Goal: Task Accomplishment & Management: Use online tool/utility

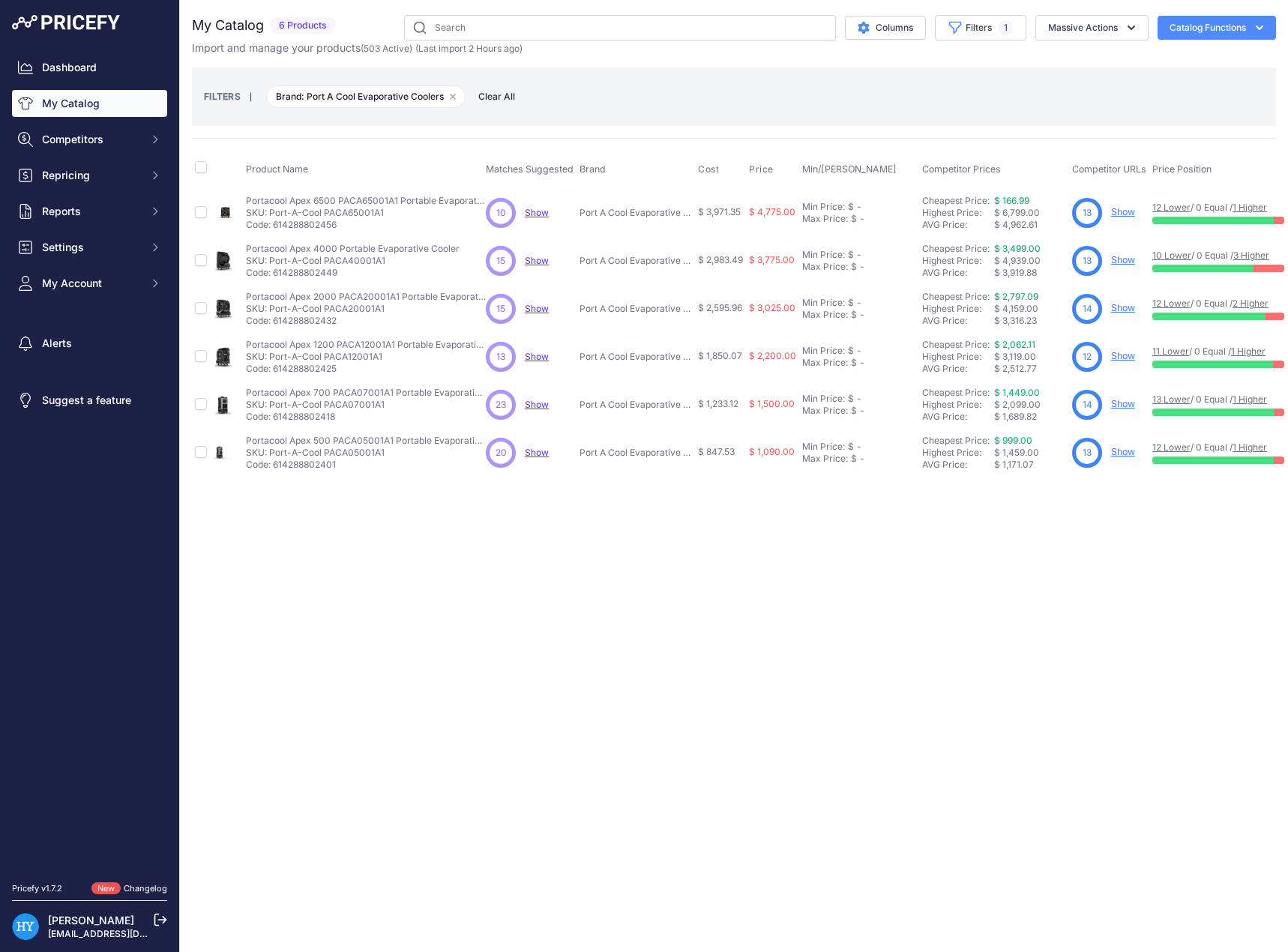
click at [1120, 451] on link "Show" at bounding box center [1123, 452] width 24 height 11
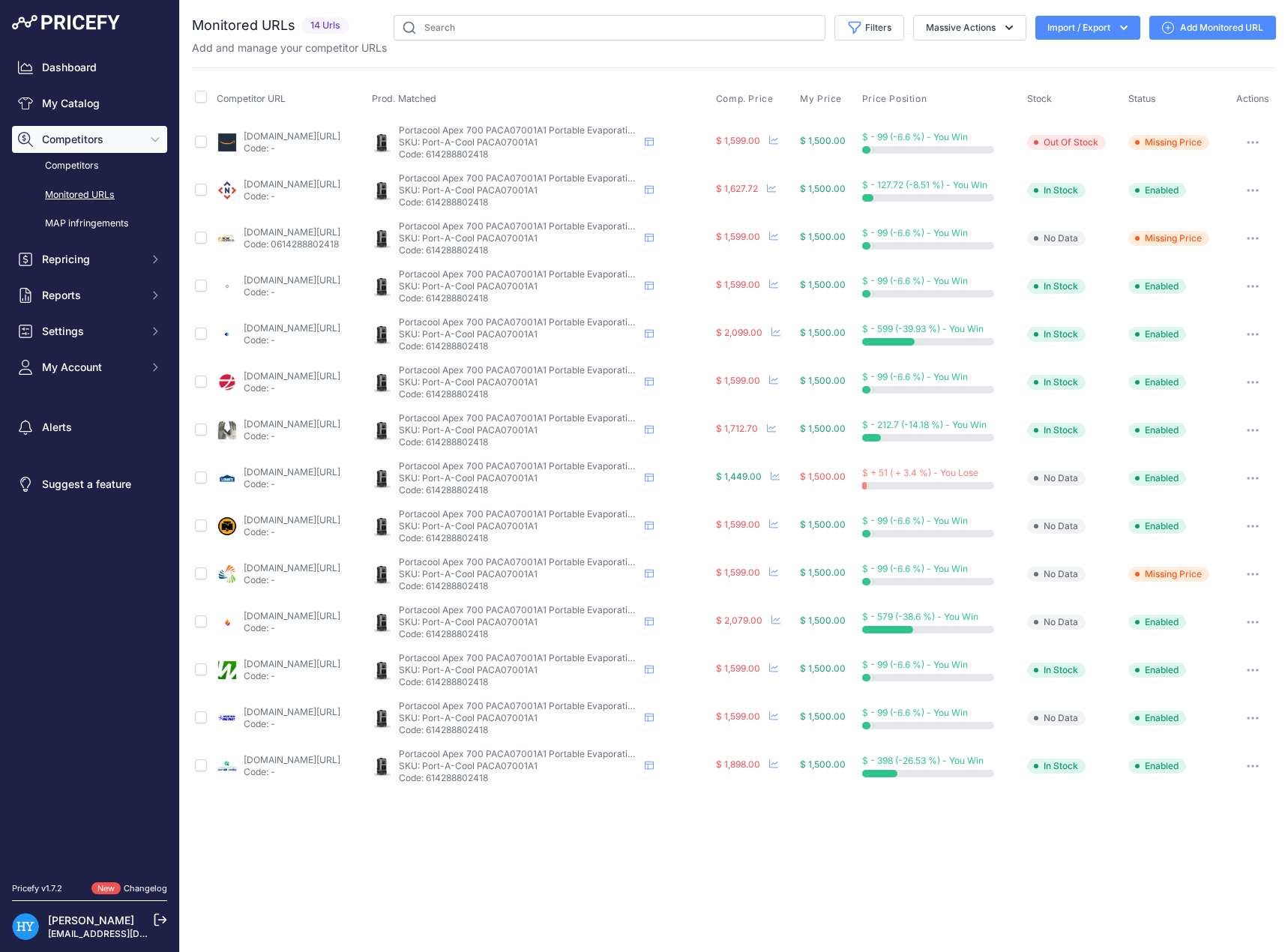
click at [490, 477] on p "SKU: Port-A-Cool PACA07001A1" at bounding box center [518, 477] width 240 height 12
click at [291, 468] on link "lowes.com/pd/portacool-1400-cfm-5-speed-outdoor-portable-evaporative-cooler-for…" at bounding box center [292, 472] width 97 height 11
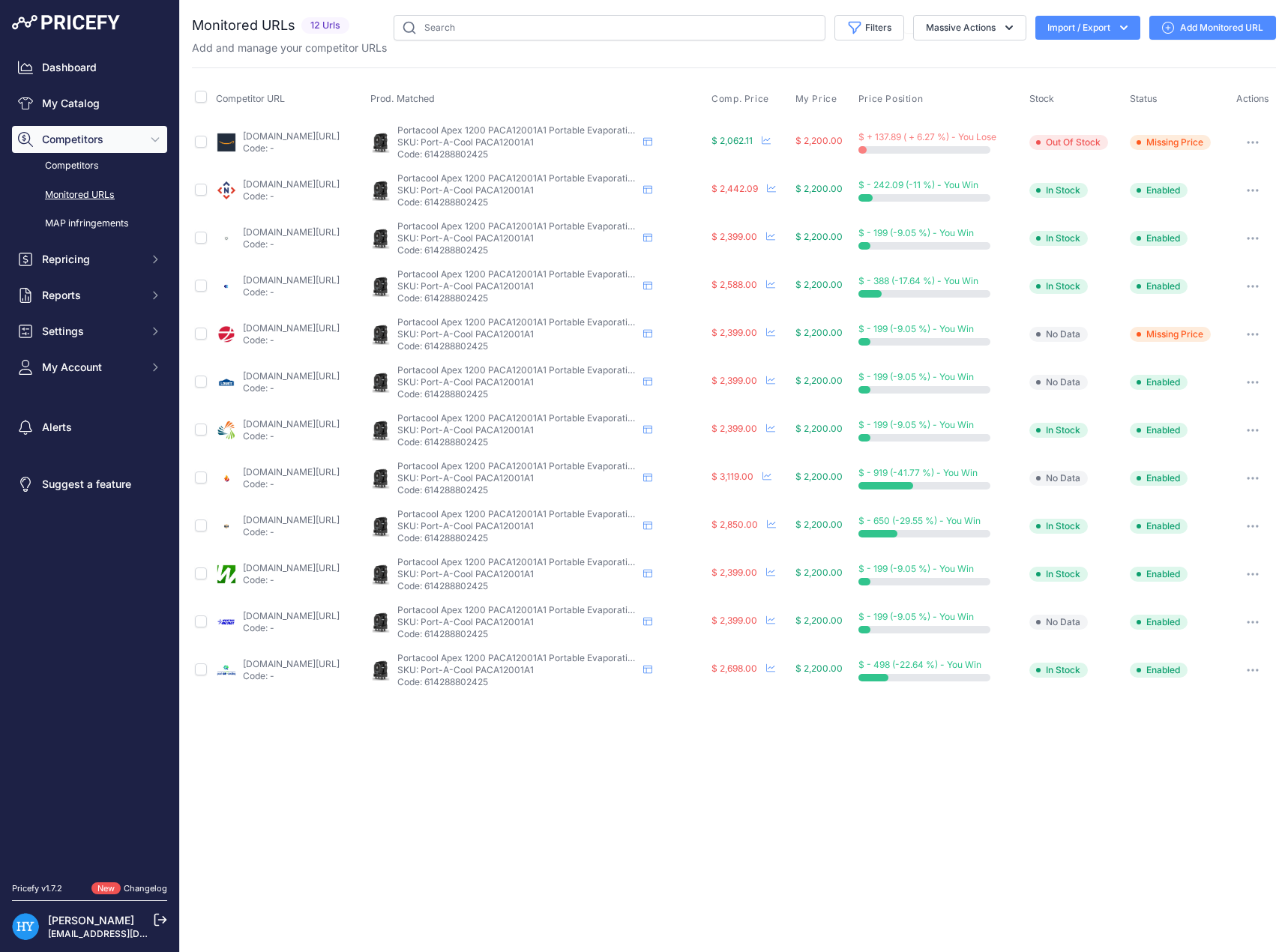
click at [332, 140] on link "amazon.com/portacool-apex-1200-paca12001a1-evaporative/dp/b0cmzm94fn/ref=sr_1_1…" at bounding box center [291, 136] width 97 height 11
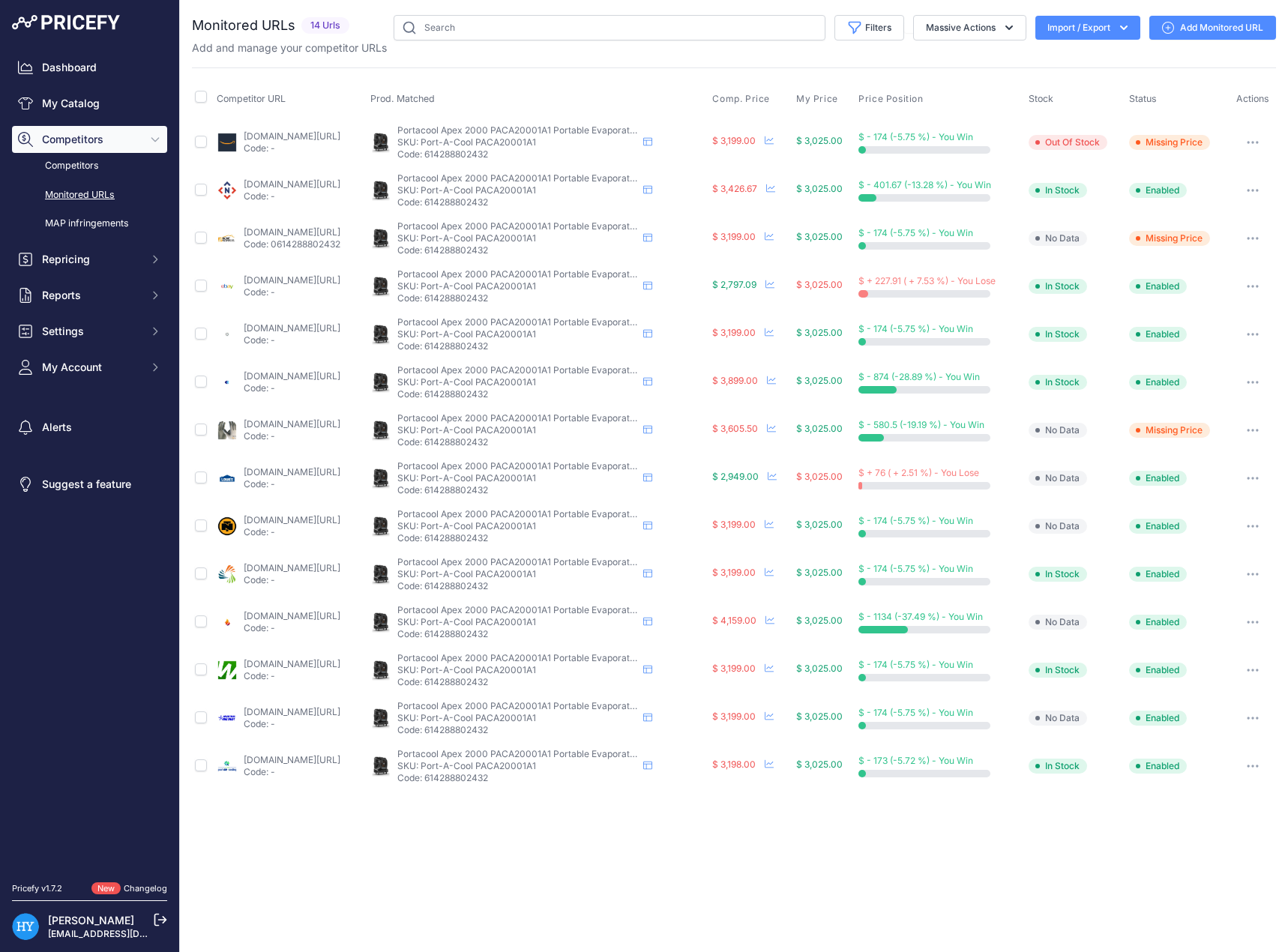
click at [340, 470] on link "lowes.com/pd/portacool-6700-cfm-5-speed-outdoor-portable-evaporative-cooler-for…" at bounding box center [292, 472] width 97 height 11
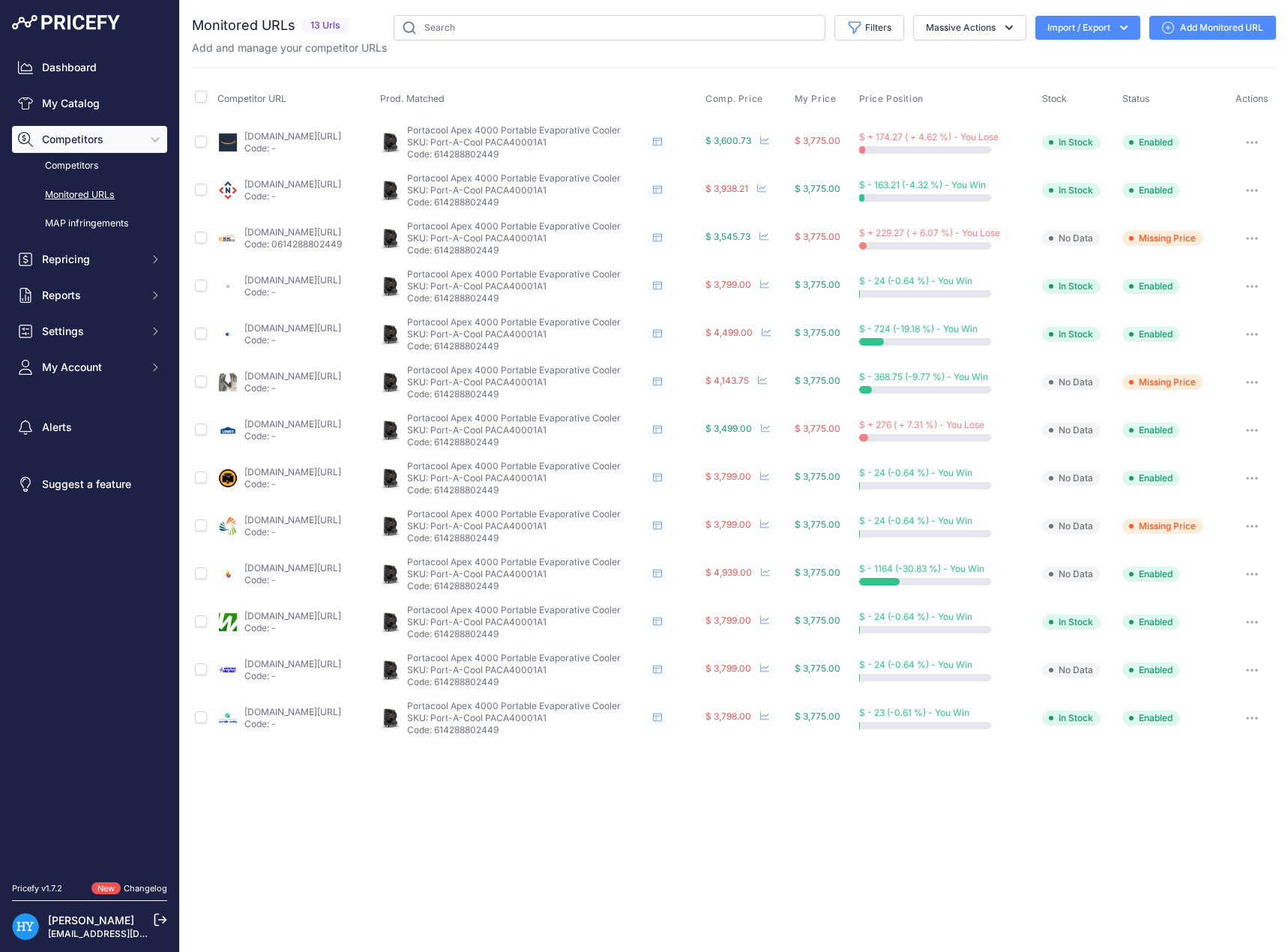
click at [305, 235] on link "homedepot.com/p/portacool-apex-4000-wi-fi-portable-evaporative-cooler-for-4000-…" at bounding box center [293, 232] width 97 height 11
click at [628, 106] on th "Prod. Matched" at bounding box center [539, 99] width 326 height 37
click at [317, 141] on link "amazon.com/portacool-apex-4000-paca40001a1-evaporative/dp/b0cmzg44qn/ref=sr_1_1…" at bounding box center [293, 136] width 97 height 11
